Goal: Register for event/course

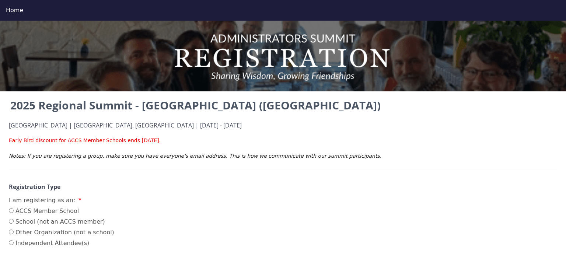
click at [371, 166] on div "[GEOGRAPHIC_DATA] | [GEOGRAPHIC_DATA], [GEOGRAPHIC_DATA] | [DATE] - [DATE] Earl…" at bounding box center [283, 145] width 549 height 47
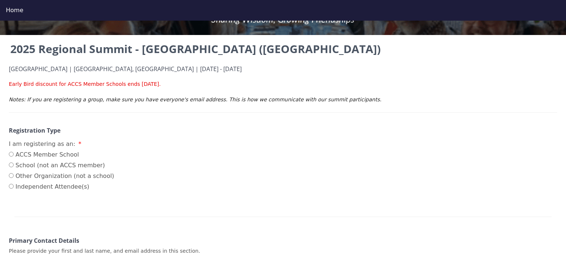
scroll to position [69, 0]
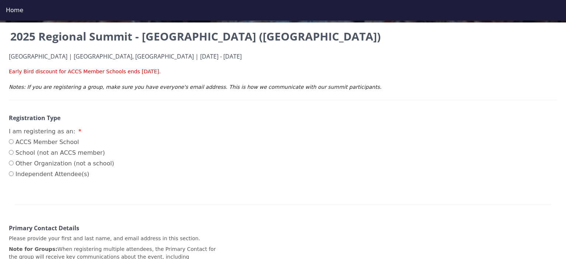
click at [13, 142] on input "ACCS Member School" at bounding box center [11, 141] width 5 height 5
radio input "true"
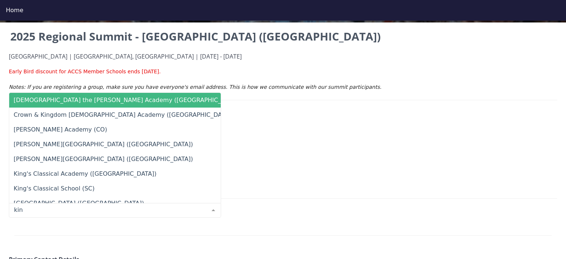
type input "king"
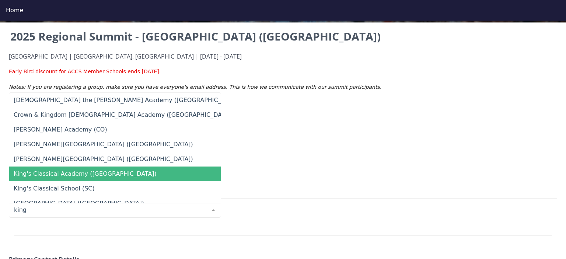
click at [32, 174] on span "King's Classical Academy ([GEOGRAPHIC_DATA])" at bounding box center [85, 173] width 143 height 7
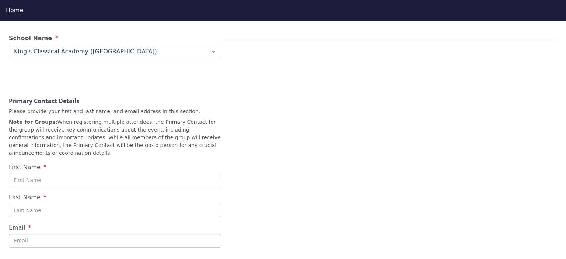
scroll to position [228, 0]
click at [88, 176] on input "First Name" at bounding box center [115, 180] width 212 height 14
type input "[DEMOGRAPHIC_DATA]"
type input "[PERSON_NAME]"
type input "[EMAIL_ADDRESS][PERSON_NAME][DOMAIN_NAME]"
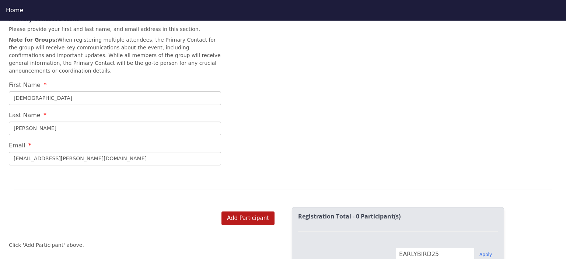
scroll to position [311, 0]
click at [243, 211] on button "Add Participant" at bounding box center [248, 218] width 53 height 14
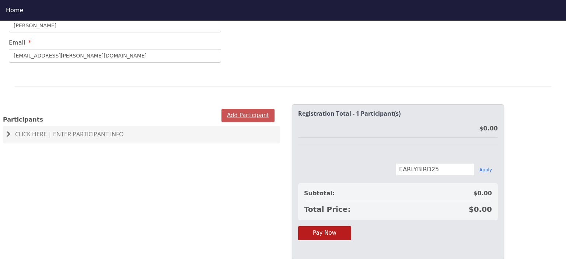
scroll to position [420, 0]
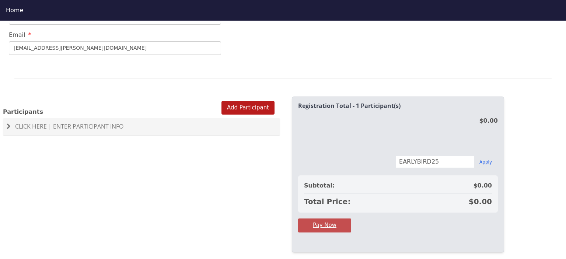
click at [329, 219] on button "Pay Now" at bounding box center [324, 226] width 53 height 14
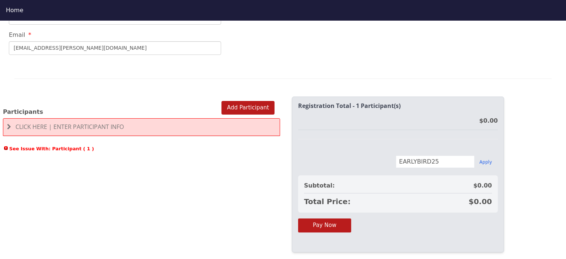
click at [197, 118] on div "Click Here | Enter Participant Info" at bounding box center [141, 127] width 277 height 18
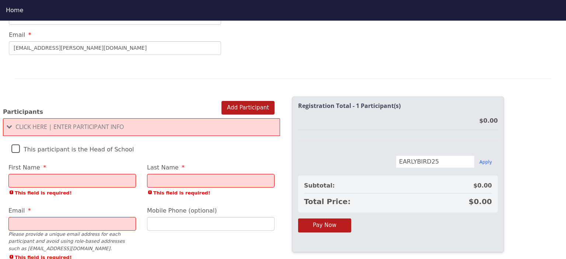
click at [110, 174] on input "First Name" at bounding box center [72, 181] width 128 height 14
click at [18, 140] on label "This participant is the Head of School" at bounding box center [72, 148] width 123 height 16
click at [0, 0] on input "This participant is the Head of School" at bounding box center [0, 0] width 0 height 0
click at [30, 174] on input "First Name" at bounding box center [72, 181] width 128 height 14
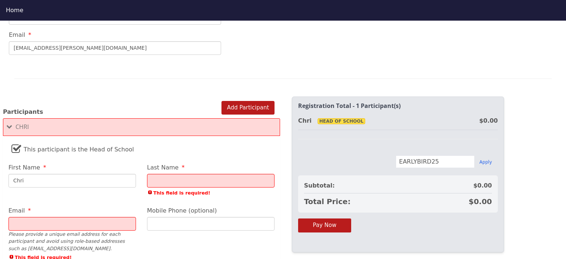
type input "[DEMOGRAPHIC_DATA]"
type input "[PERSON_NAME]"
type input "[EMAIL_ADDRESS][PERSON_NAME][DOMAIN_NAME]"
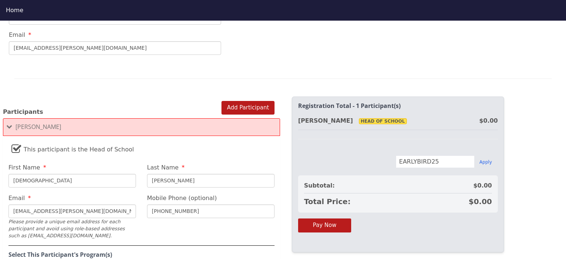
type input "[PHONE_NUMBER]"
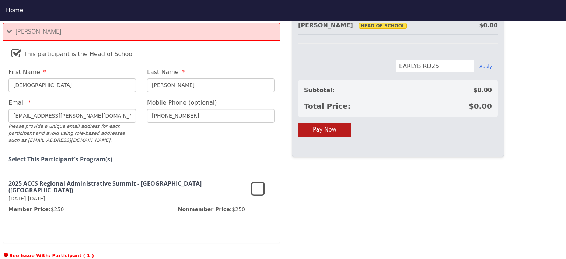
scroll to position [519, 0]
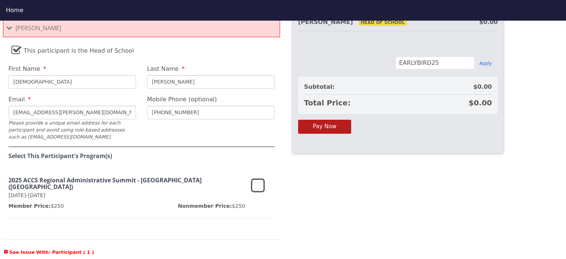
click at [257, 177] on icon at bounding box center [258, 186] width 14 height 18
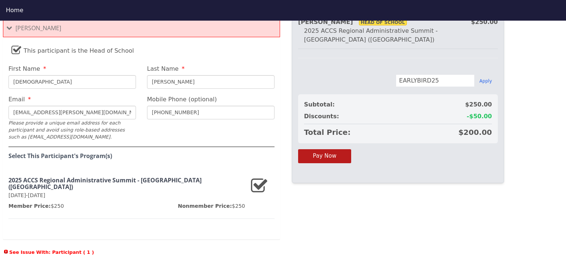
scroll to position [523, 0]
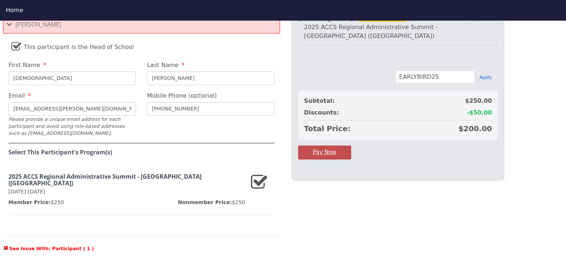
click at [336, 147] on button "Pay Now" at bounding box center [324, 153] width 53 height 14
